Goal: Task Accomplishment & Management: Use online tool/utility

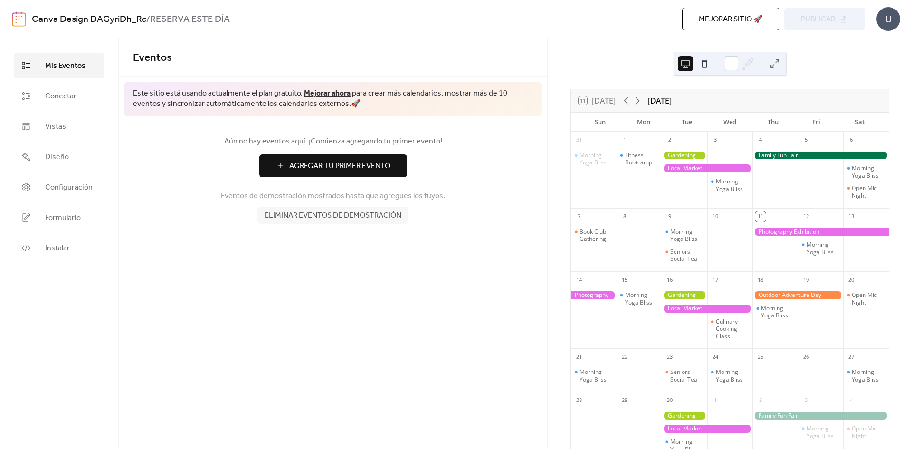
click at [804, 363] on div "26" at bounding box center [821, 355] width 46 height 15
click at [704, 66] on button at bounding box center [704, 63] width 15 height 15
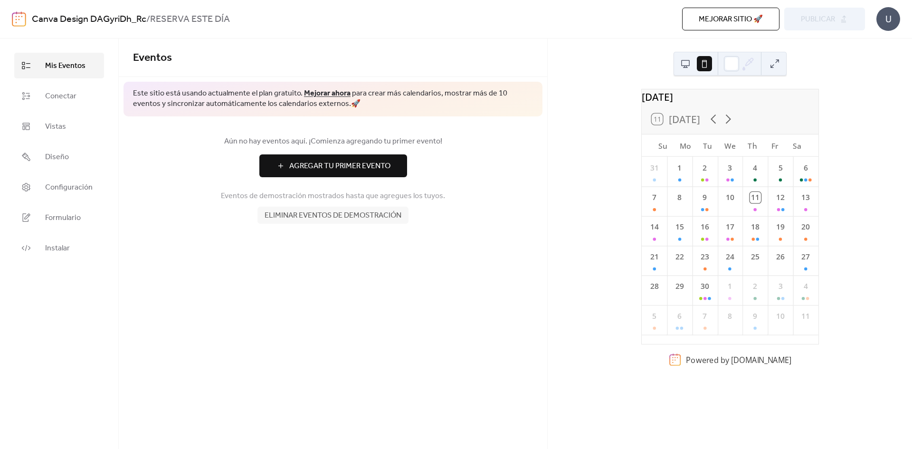
click at [847, 199] on div "[DATE] 11 [DATE] Su Mo Tu We Th Fr Sa 31 1 2 3 4 5 6 7 8 9 10 11 12 13 14 15 16…" at bounding box center [730, 243] width 364 height 410
click at [775, 262] on div "26" at bounding box center [780, 256] width 11 height 11
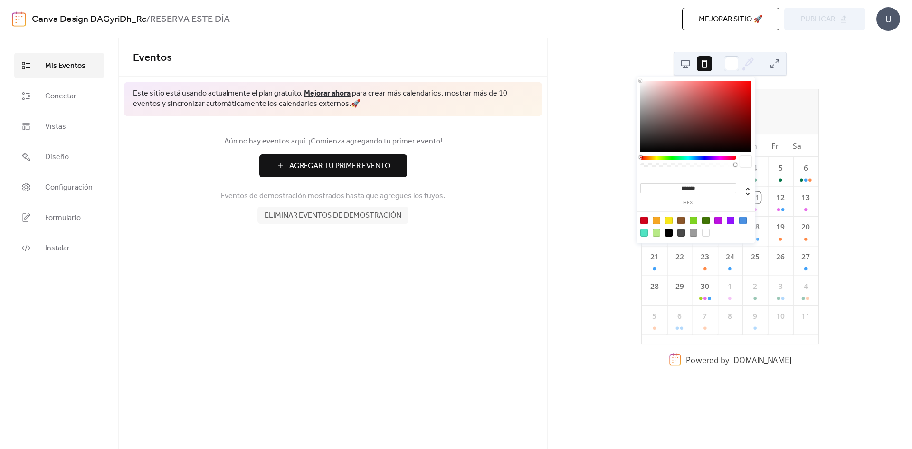
click at [739, 67] on div at bounding box center [739, 63] width 31 height 23
click at [731, 157] on div at bounding box center [688, 158] width 96 height 4
click at [775, 262] on div "26" at bounding box center [780, 256] width 11 height 11
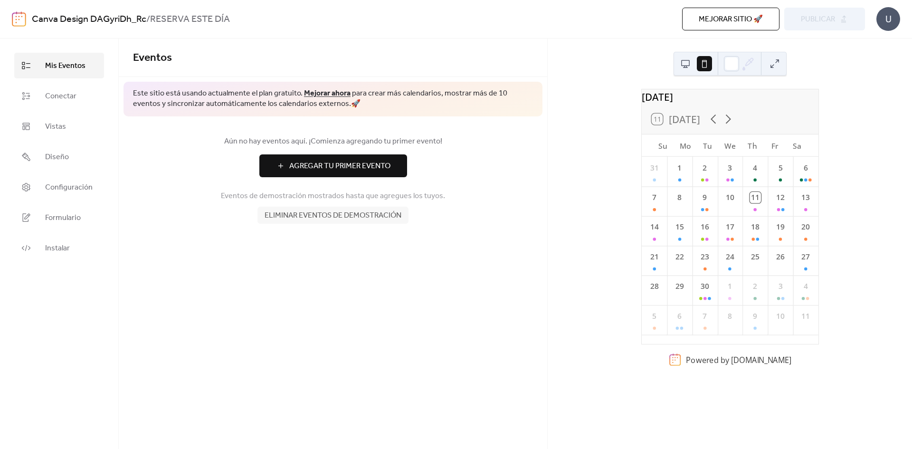
click at [779, 271] on div at bounding box center [780, 269] width 3 height 10
click at [333, 170] on span "Agregar Tu Primer Evento" at bounding box center [339, 166] width 101 height 11
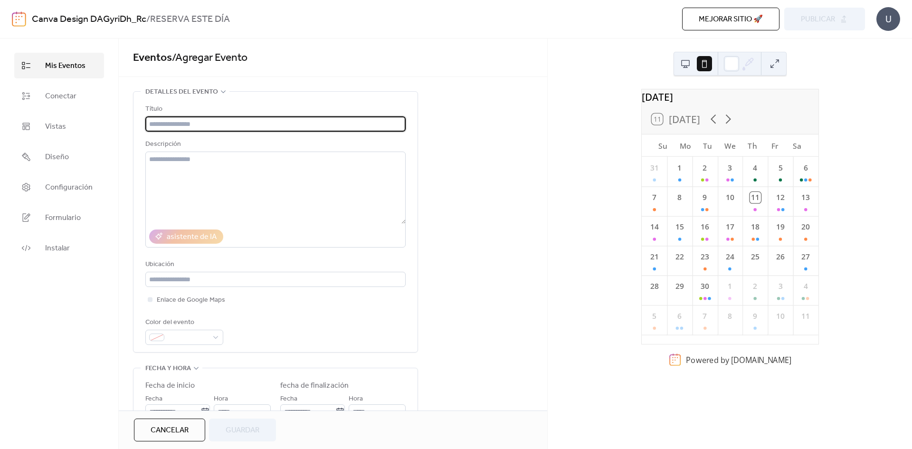
click at [538, 195] on div "**********" at bounding box center [333, 397] width 428 height 612
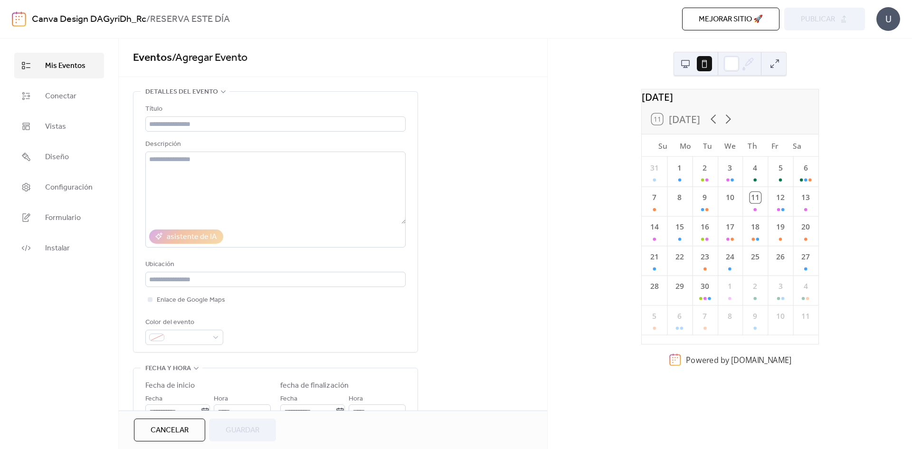
click at [775, 262] on div "26" at bounding box center [780, 256] width 11 height 11
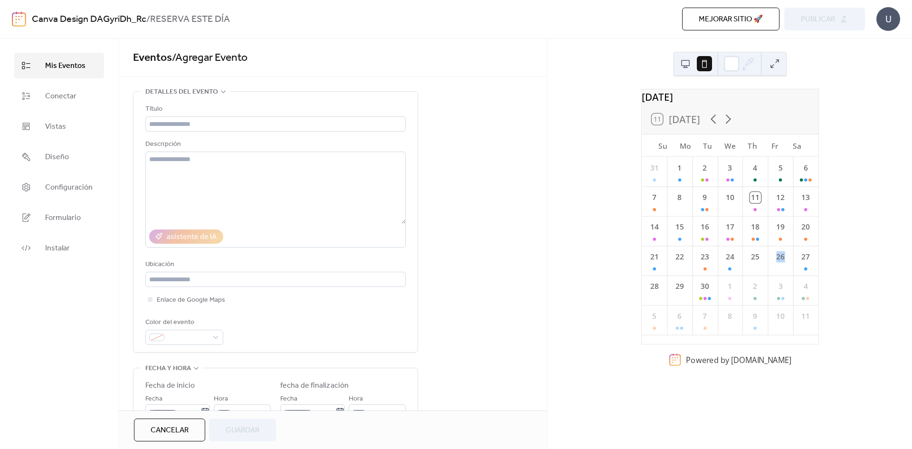
click at [775, 262] on div "26" at bounding box center [780, 256] width 11 height 11
